Goal: Transaction & Acquisition: Obtain resource

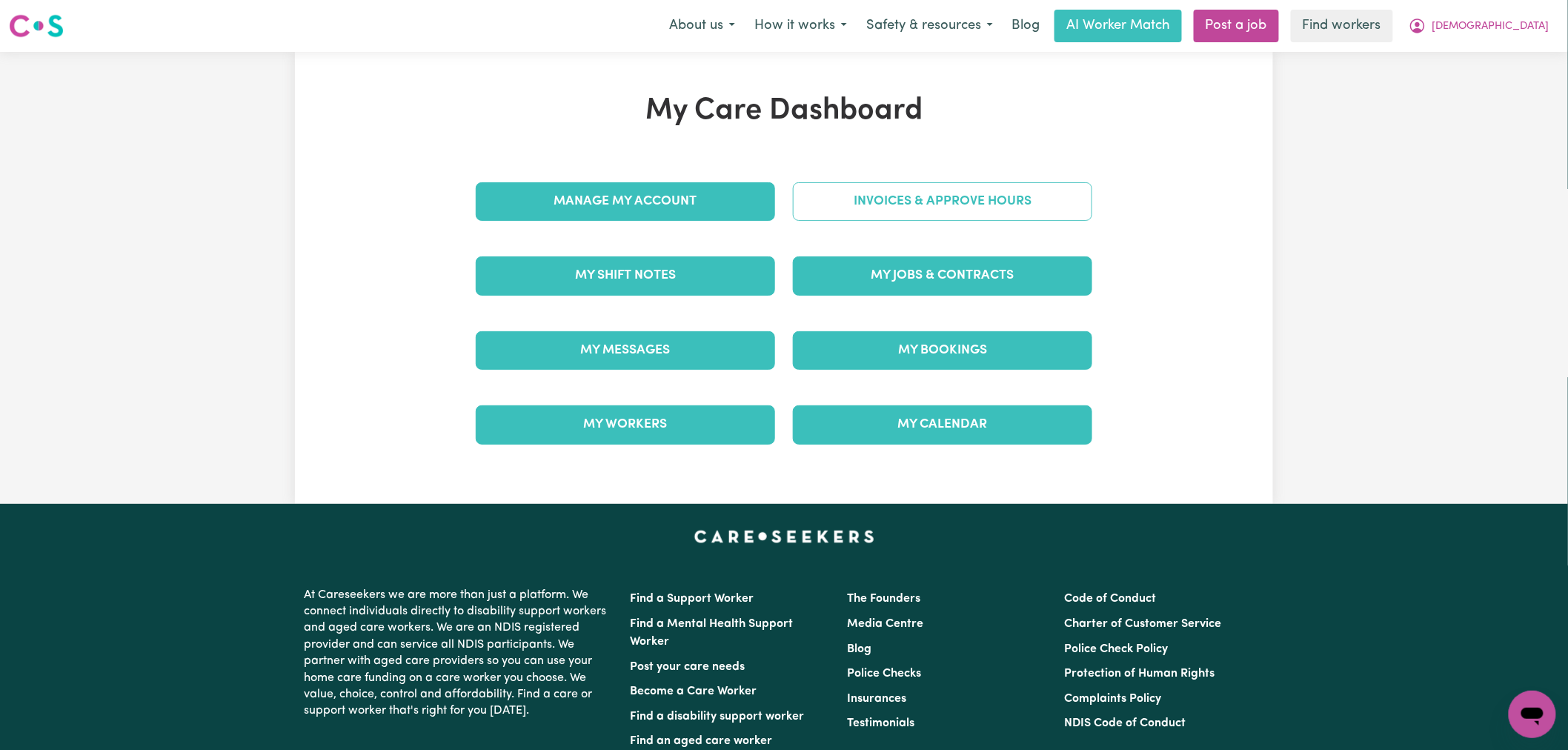
click at [896, 219] on link "Invoices & Approve Hours" at bounding box center [942, 202] width 299 height 39
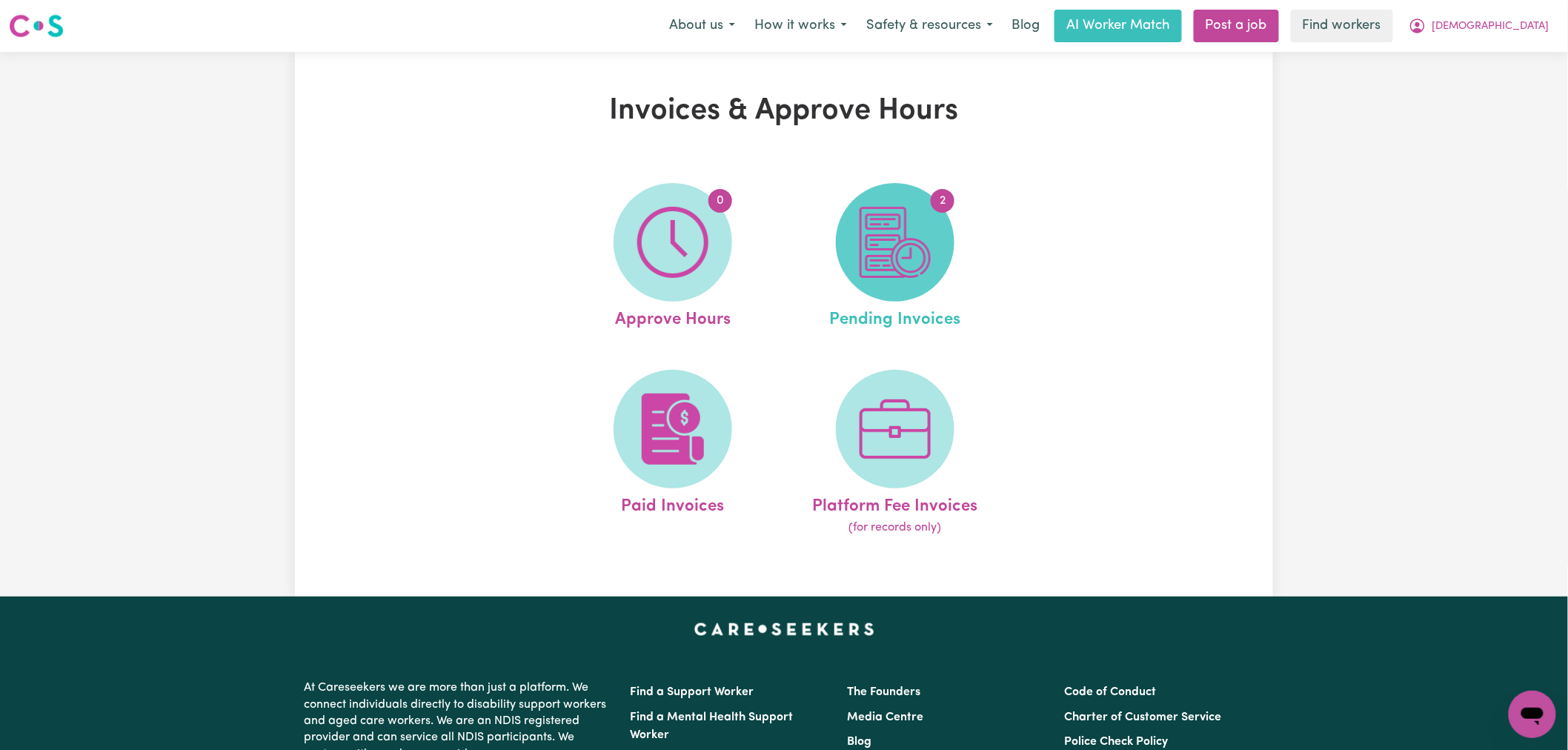
click at [878, 275] on img at bounding box center [895, 241] width 71 height 71
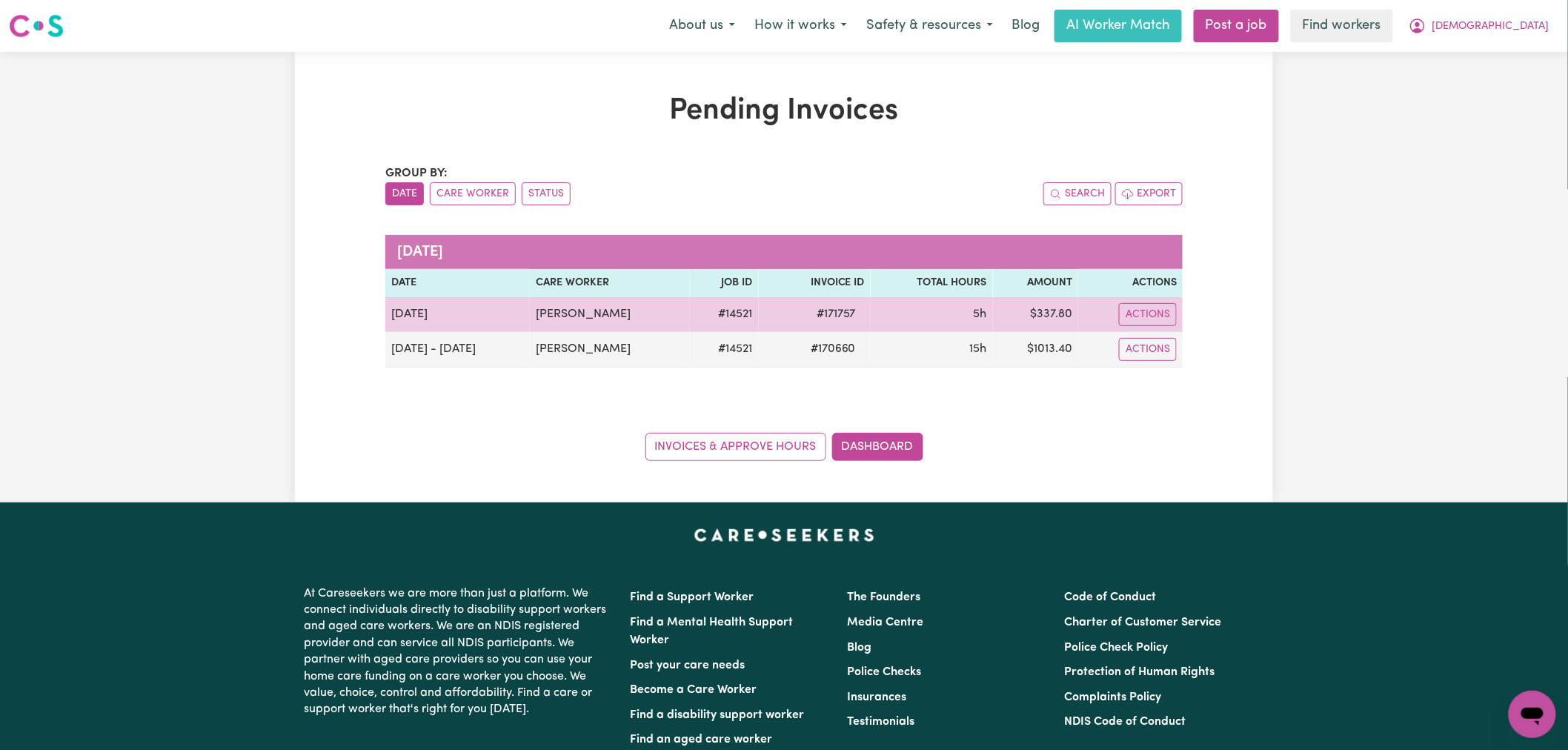
drag, startPoint x: 852, startPoint y: 353, endPoint x: 839, endPoint y: 162, distance: 191.4
click at [854, 308] on tbody "[DATE] [PERSON_NAME] # 14521 # 171757 5h $ 337.80 Actions [DATE] - [DATE] [PERS…" at bounding box center [784, 332] width 797 height 71
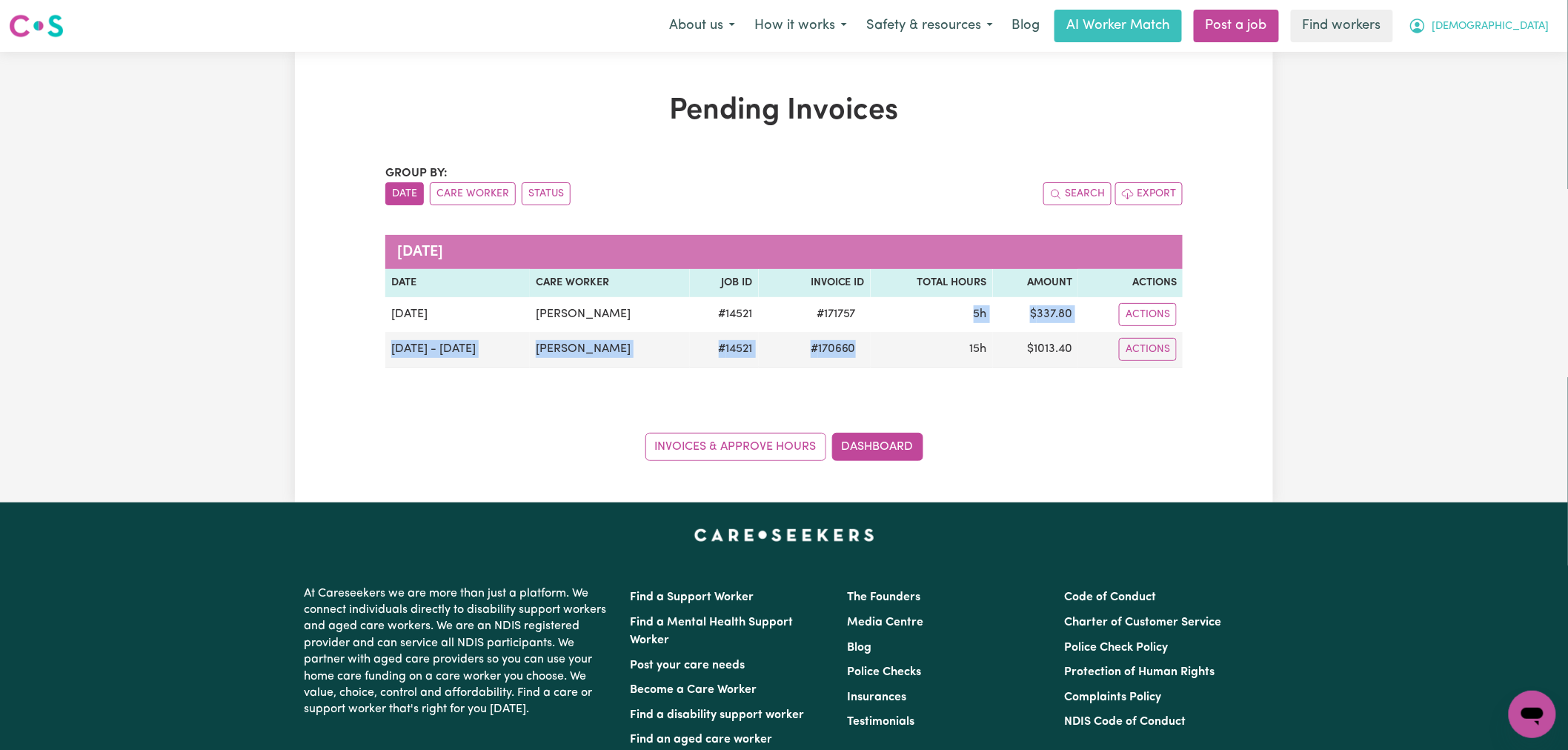
click at [1528, 18] on span "[DEMOGRAPHIC_DATA]" at bounding box center [1491, 27] width 117 height 17
click at [1528, 48] on link "My Dashboard" at bounding box center [1499, 58] width 117 height 28
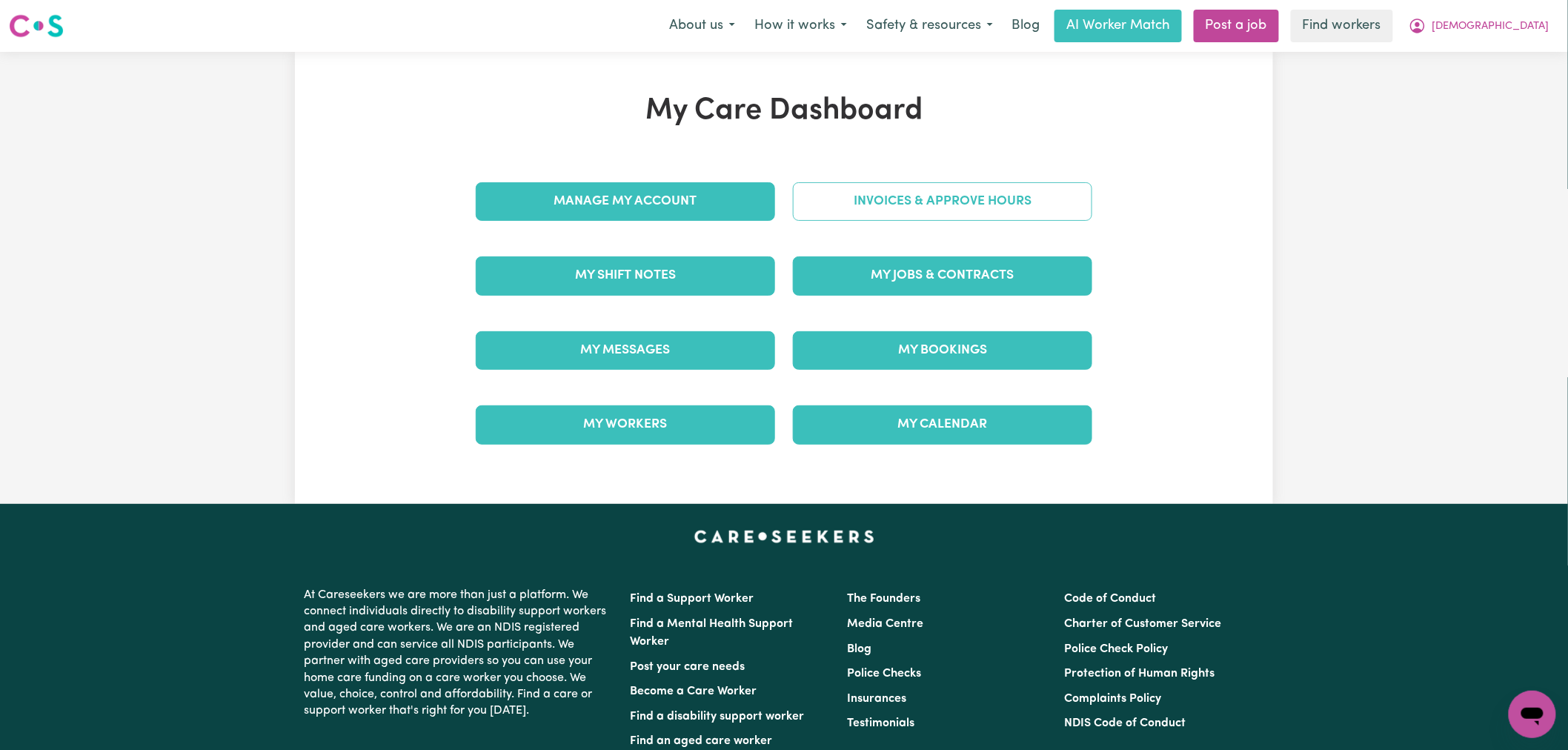
click at [1010, 201] on link "Invoices & Approve Hours" at bounding box center [942, 202] width 299 height 39
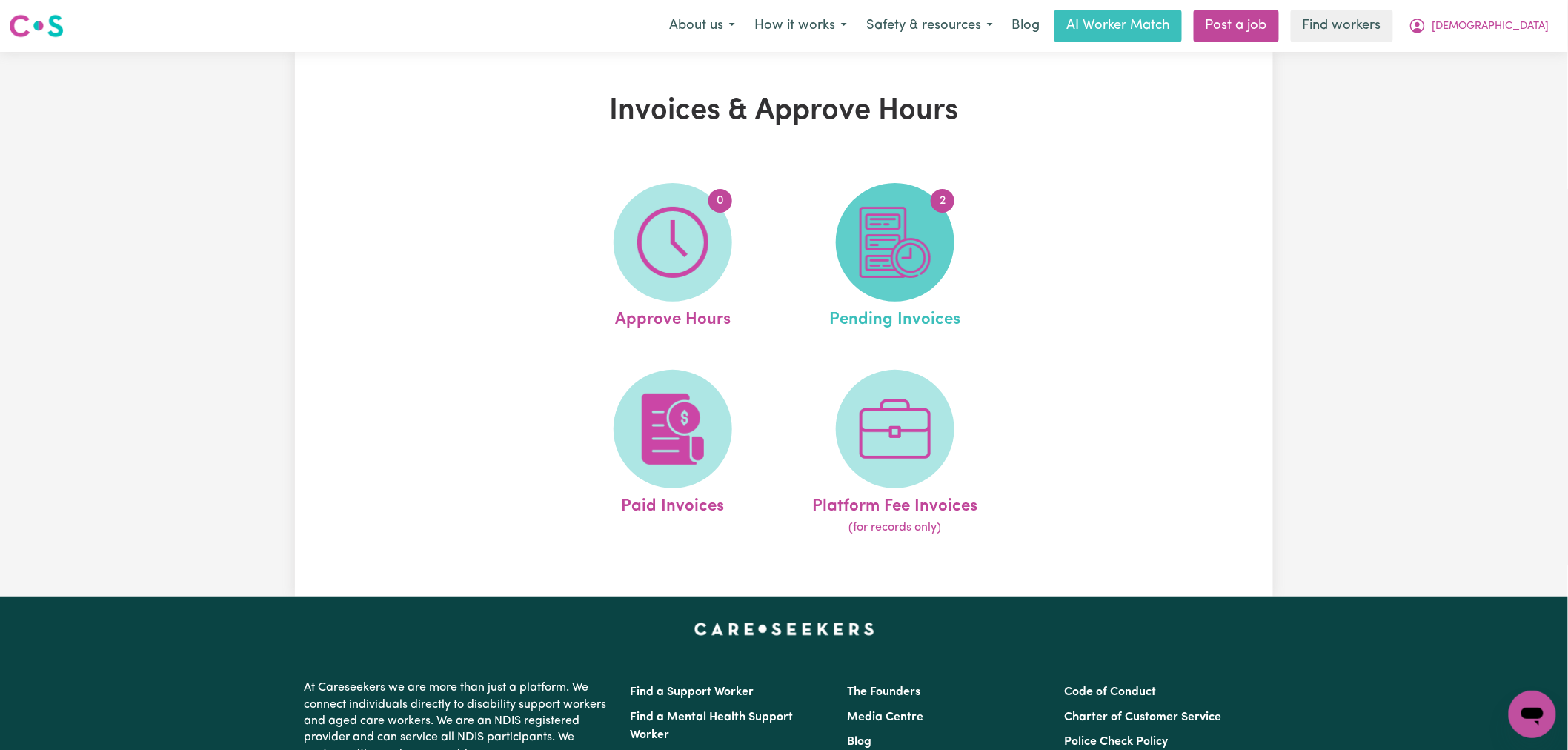
click at [942, 246] on span "2" at bounding box center [895, 241] width 118 height 118
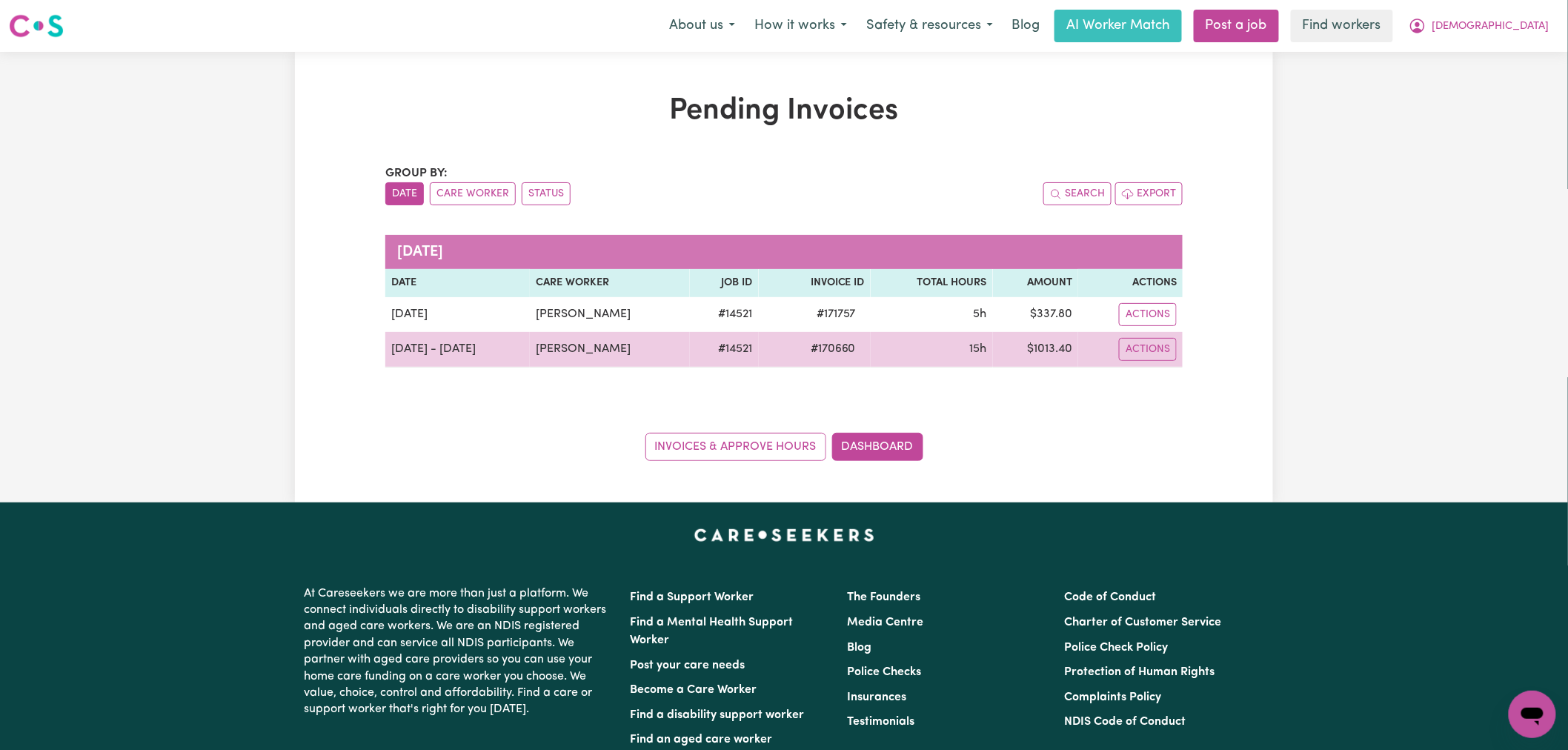
click at [871, 357] on td "15h" at bounding box center [931, 350] width 122 height 36
click at [877, 357] on td "15h" at bounding box center [931, 350] width 122 height 36
click at [898, 357] on td "15h" at bounding box center [931, 350] width 122 height 36
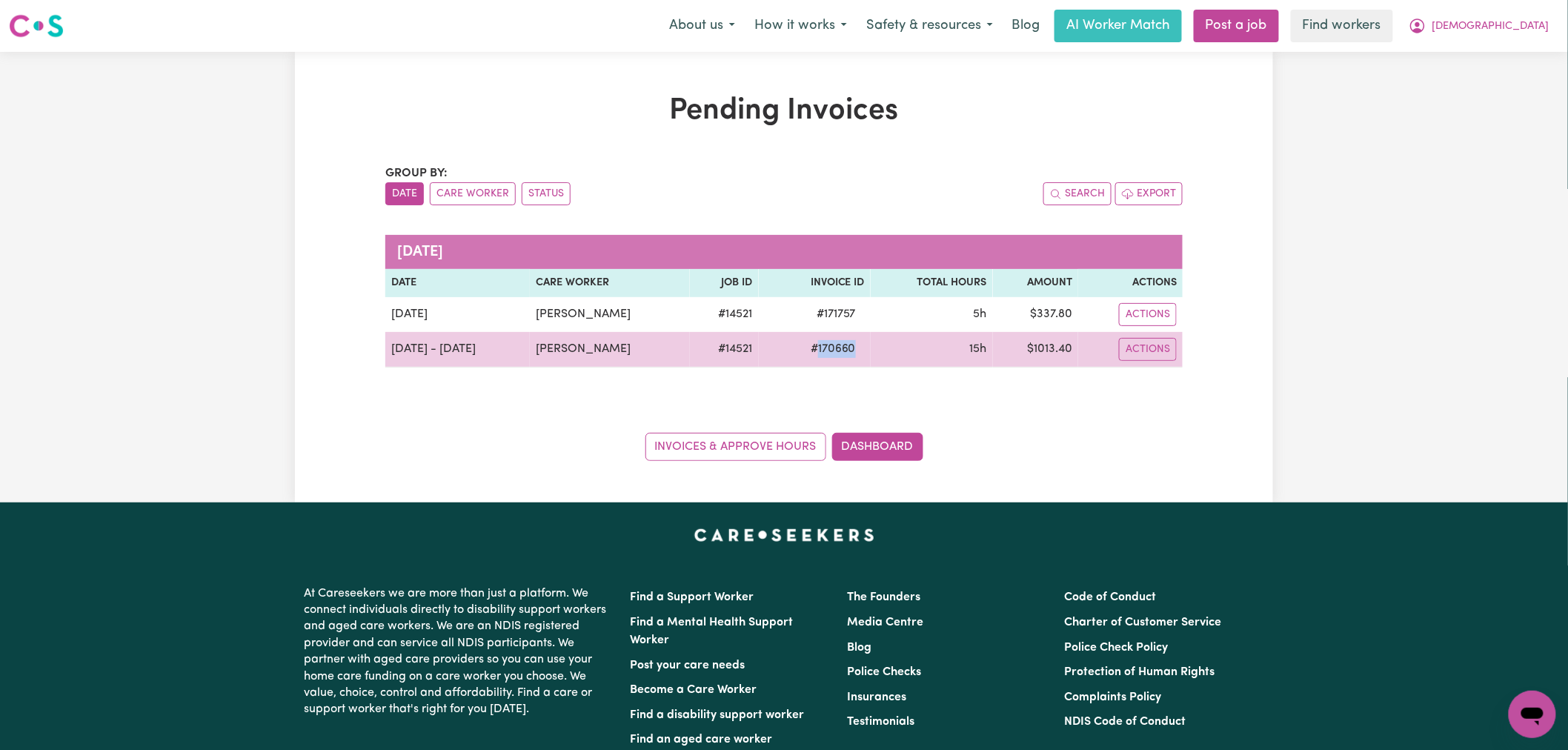
drag, startPoint x: 892, startPoint y: 356, endPoint x: 808, endPoint y: 348, distance: 84.4
click at [808, 348] on tr "[DATE] - [DATE] [PERSON_NAME] # 14521 # 170660 15h $ 1013.40 Actions" at bounding box center [784, 350] width 797 height 36
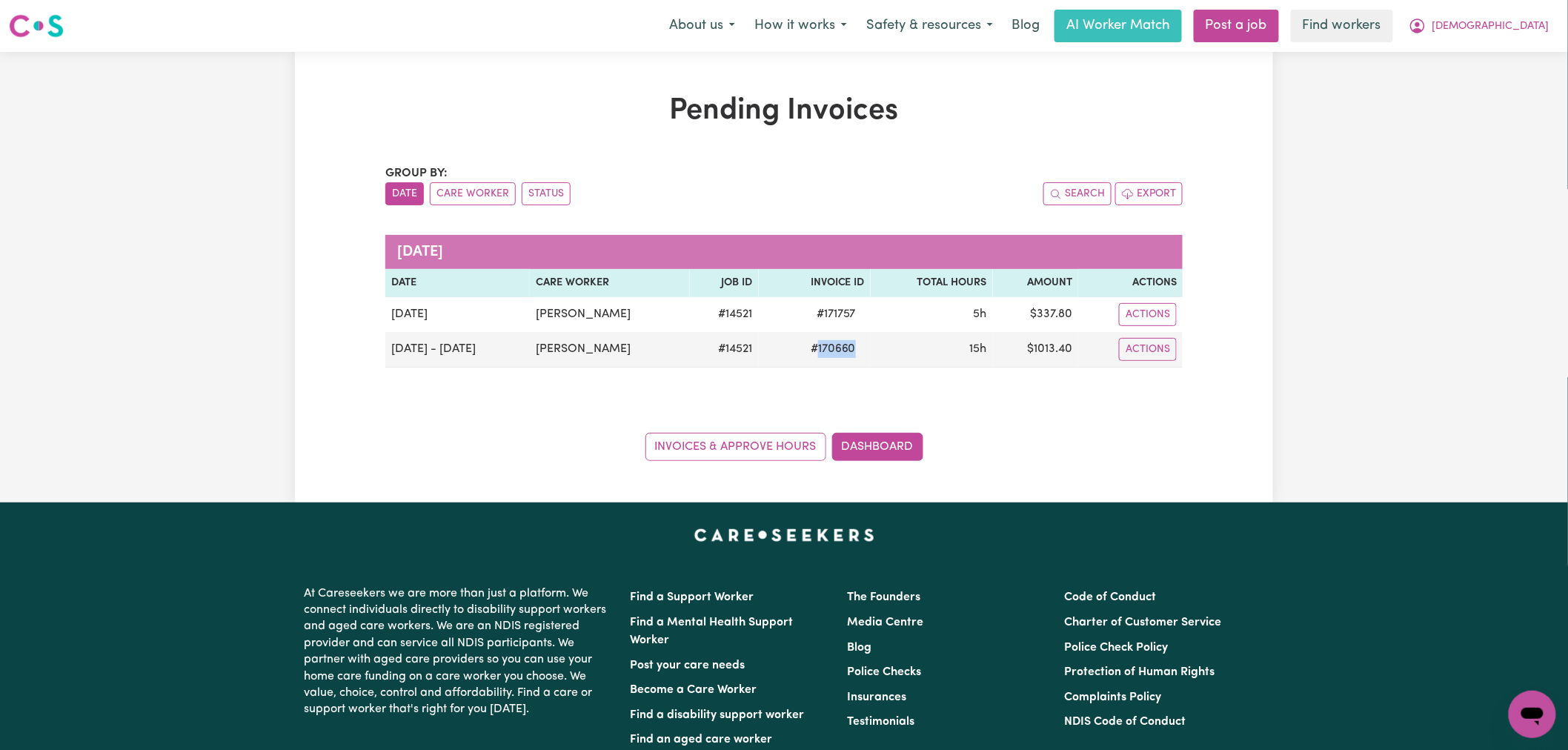
copy span "170660"
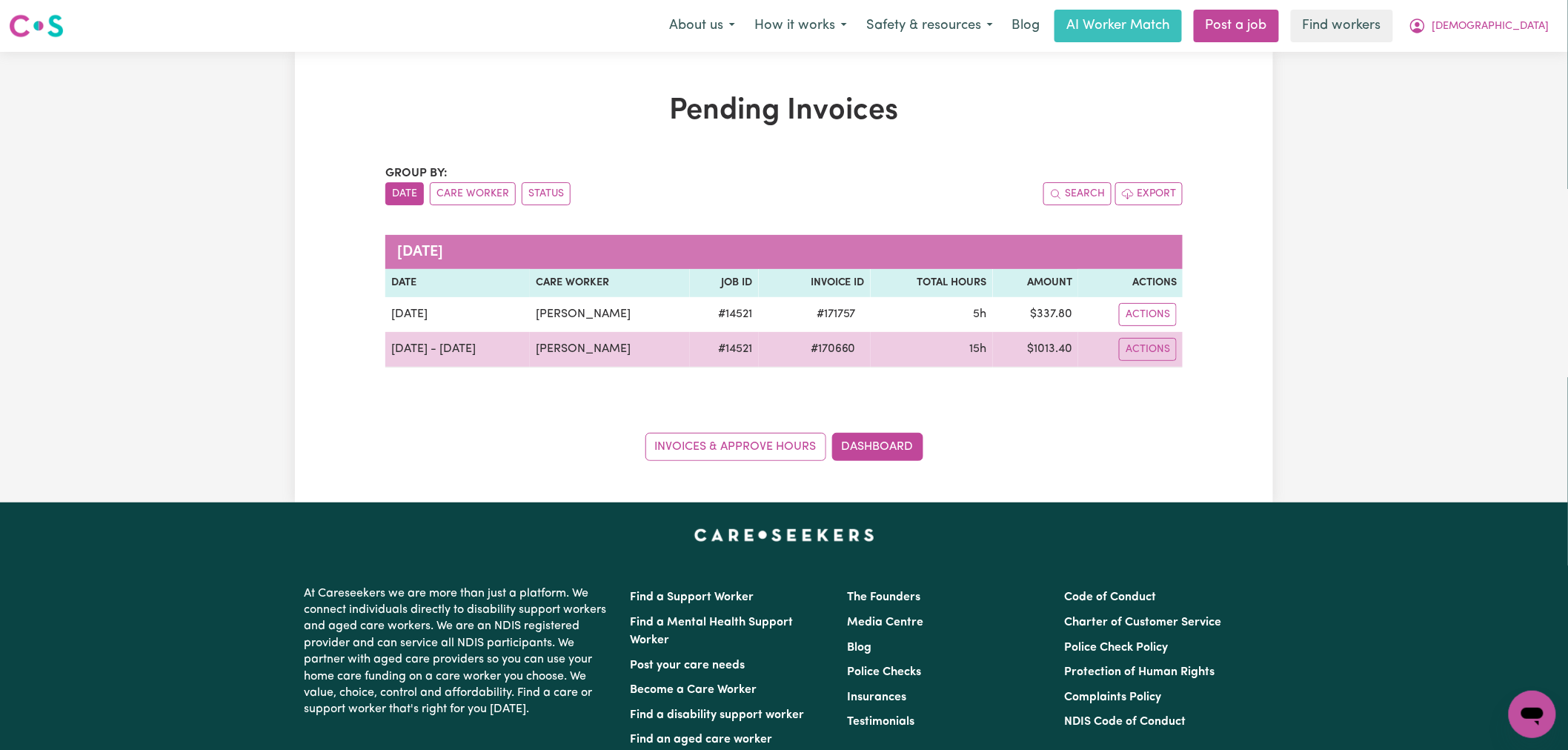
click at [1147, 362] on td "Actions" at bounding box center [1131, 350] width 105 height 36
click at [1153, 358] on button "Actions" at bounding box center [1147, 349] width 58 height 23
click at [1184, 381] on link "Download Invoice" at bounding box center [1190, 384] width 136 height 29
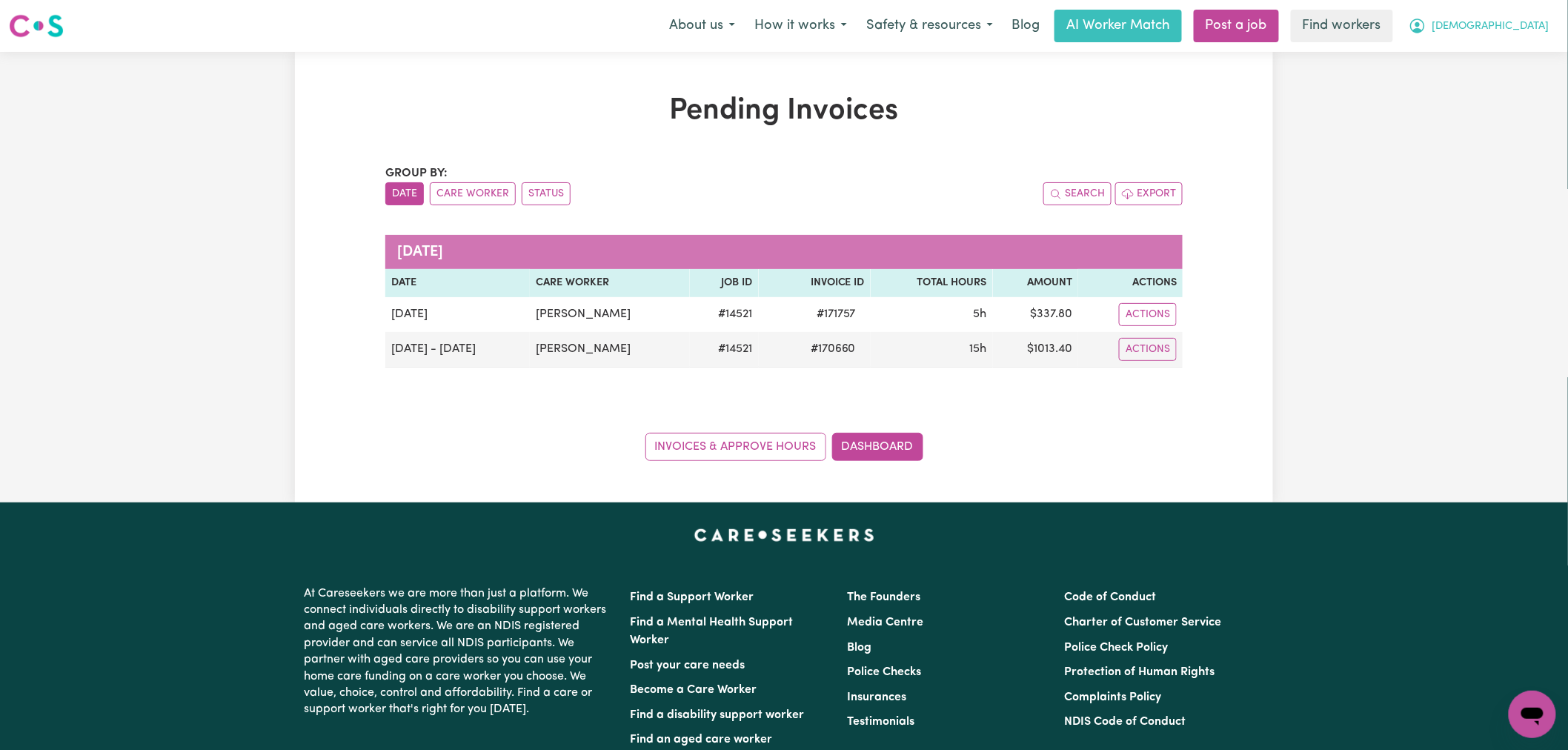
click at [1519, 30] on span "[DEMOGRAPHIC_DATA]" at bounding box center [1491, 27] width 117 height 17
click at [1507, 91] on link "Logout" at bounding box center [1499, 84] width 117 height 28
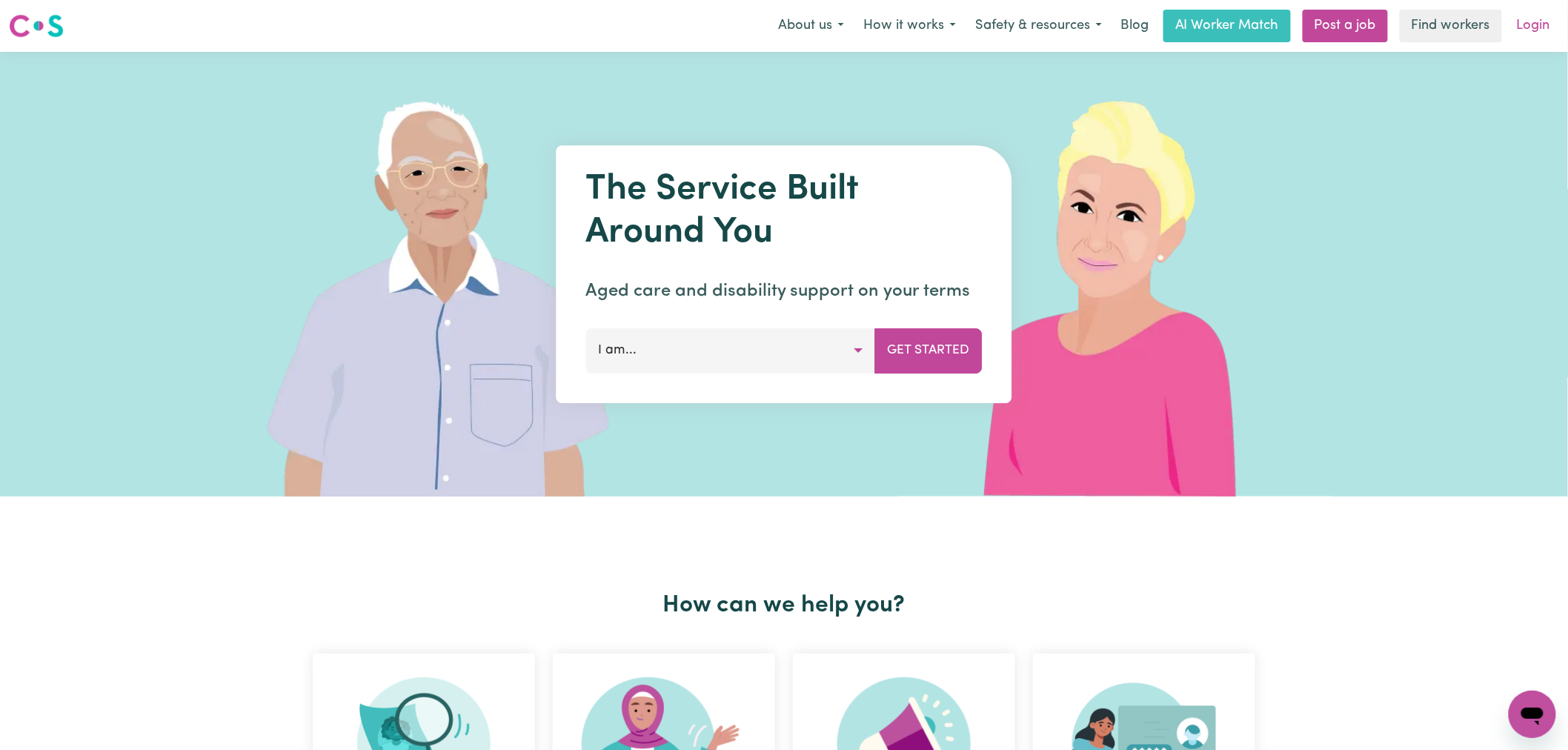
click at [1546, 12] on link "Login" at bounding box center [1534, 26] width 51 height 33
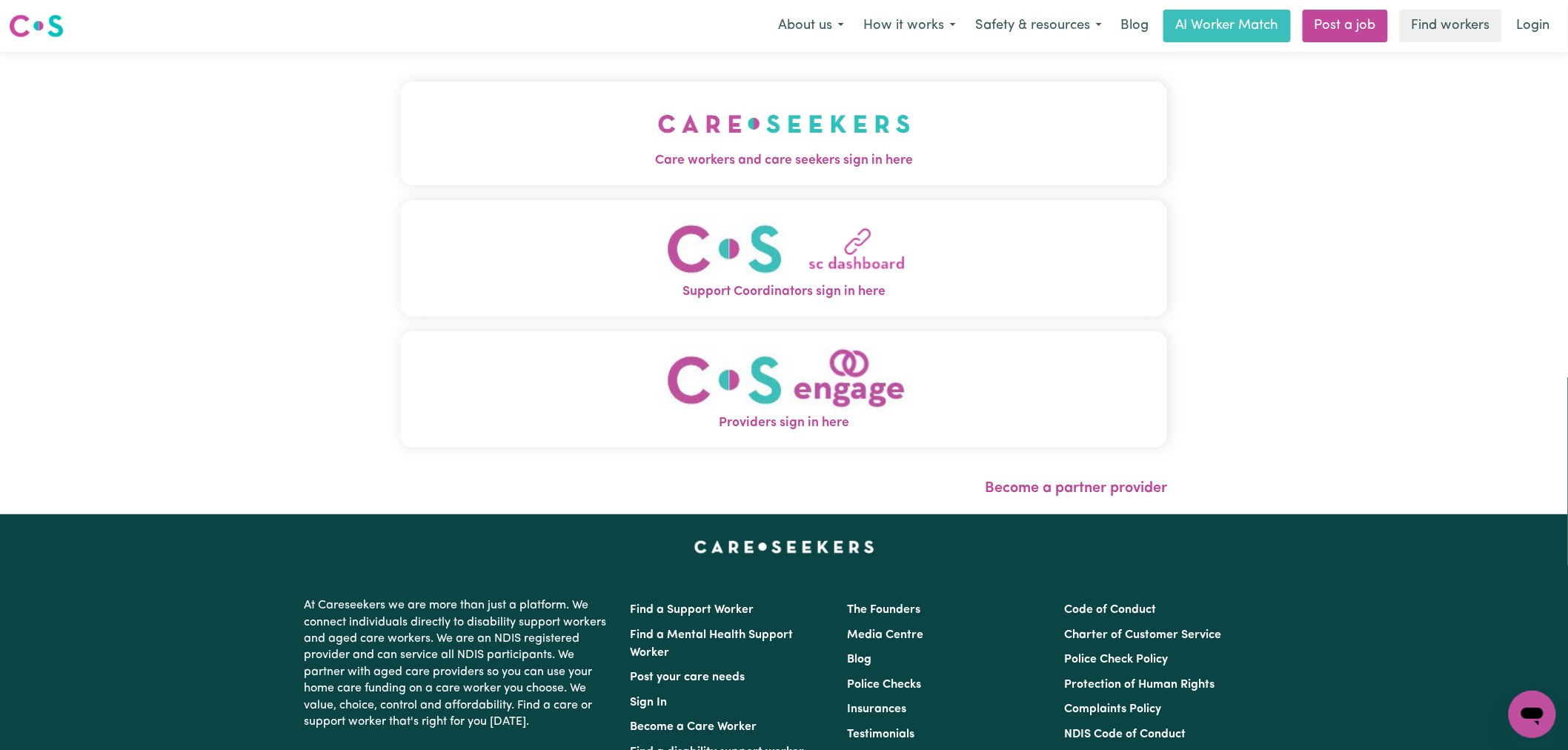
click at [659, 105] on img "Care workers and care seekers sign in here" at bounding box center [784, 124] width 253 height 55
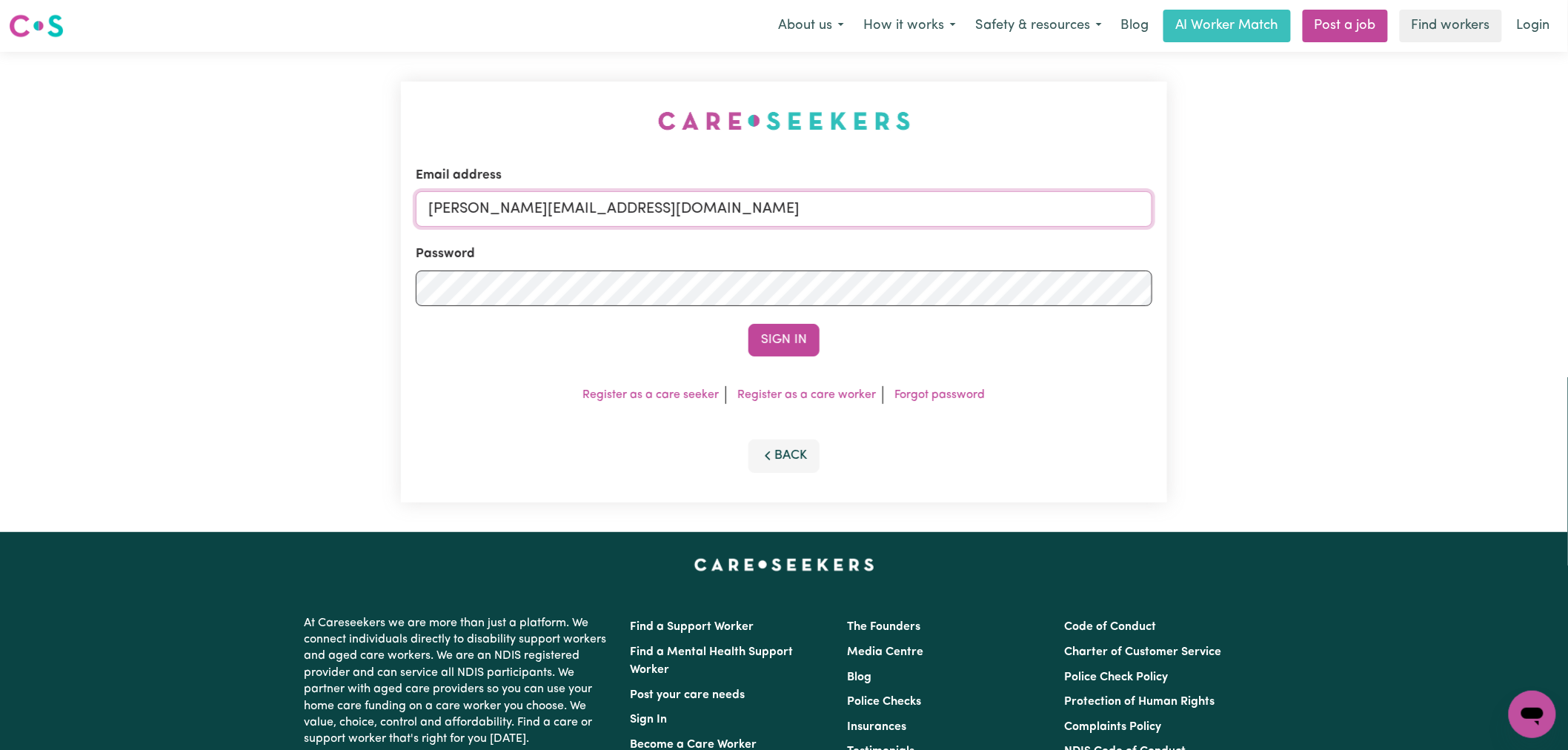
drag, startPoint x: 742, startPoint y: 204, endPoint x: 736, endPoint y: 224, distance: 20.9
click at [742, 204] on input "[PERSON_NAME][EMAIL_ADDRESS][DOMAIN_NAME]" at bounding box center [784, 208] width 737 height 36
paste input "margaretfoshYS"
drag, startPoint x: 670, startPoint y: 207, endPoint x: 502, endPoint y: 206, distance: 168.0
click at [502, 206] on input "[EMAIL_ADDRESS][DOMAIN_NAME]" at bounding box center [784, 208] width 737 height 36
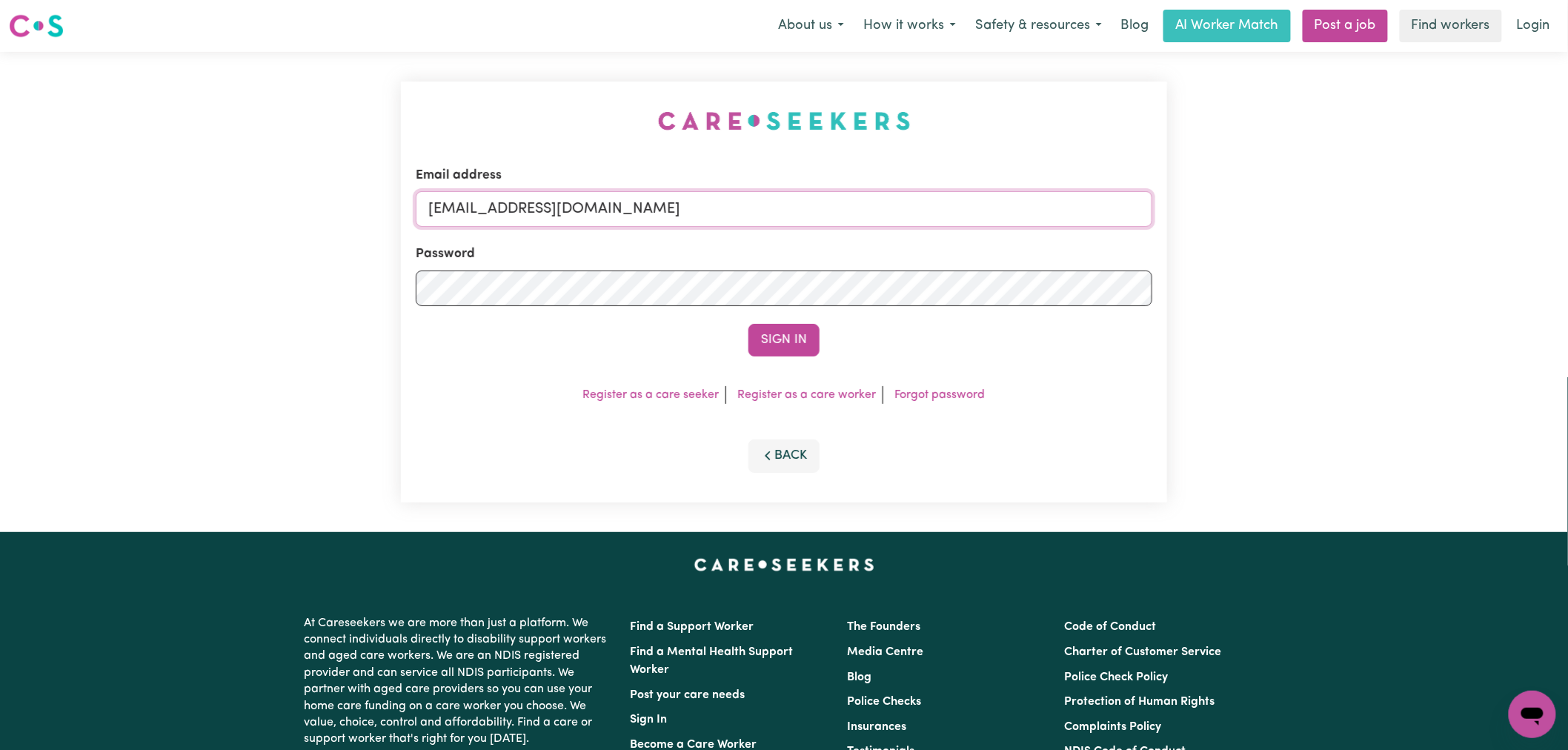
type input "[EMAIL_ADDRESS][DOMAIN_NAME]"
click at [780, 341] on button "Sign In" at bounding box center [784, 341] width 71 height 33
